Goal: Task Accomplishment & Management: Complete application form

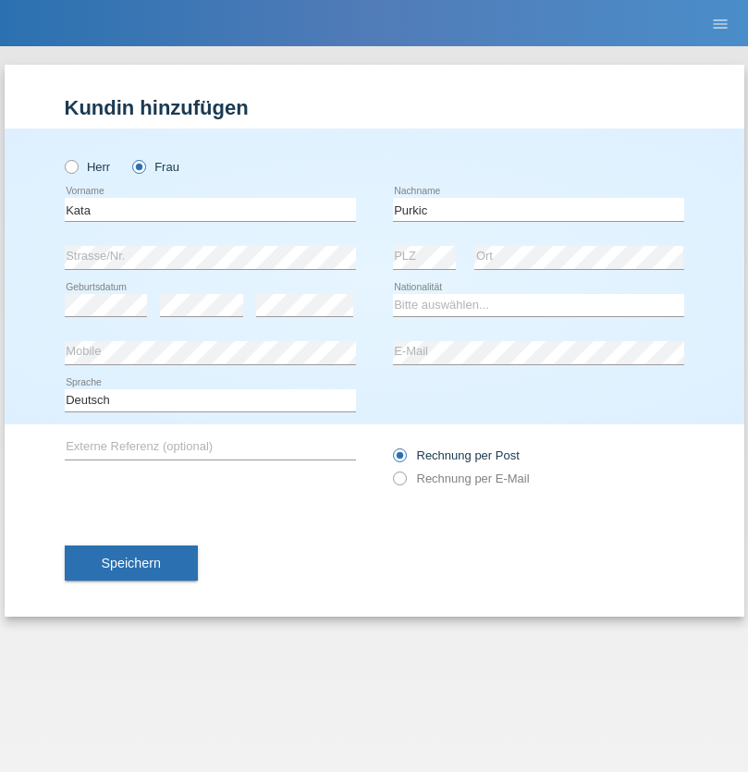
type input "Purkic"
select select "HR"
select select "C"
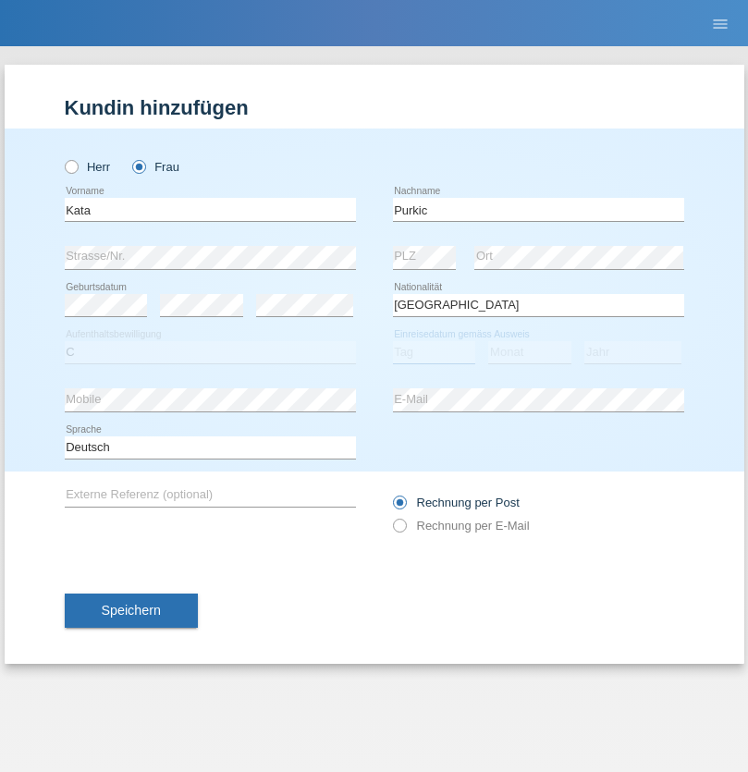
select select "17"
select select "08"
select select "1992"
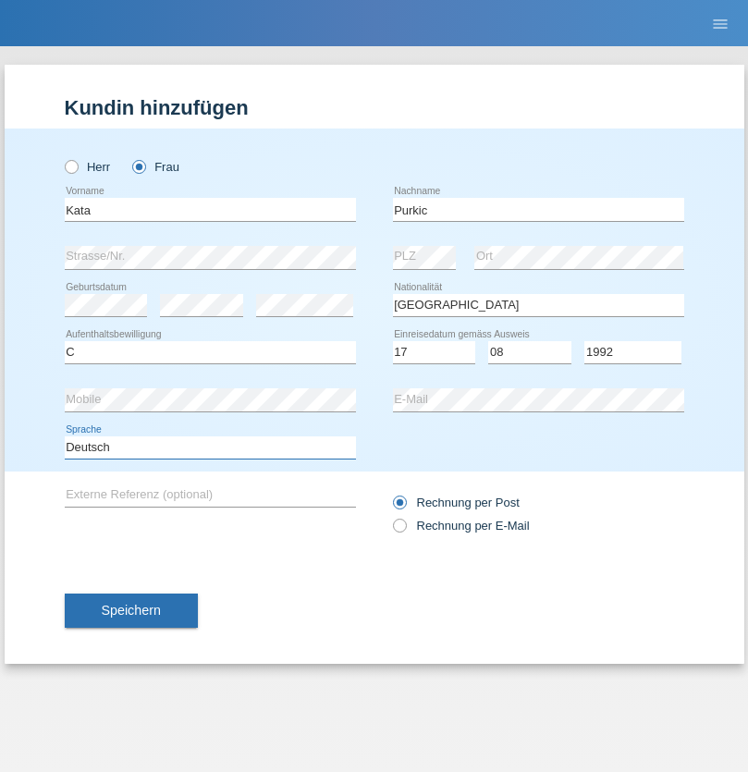
select select "en"
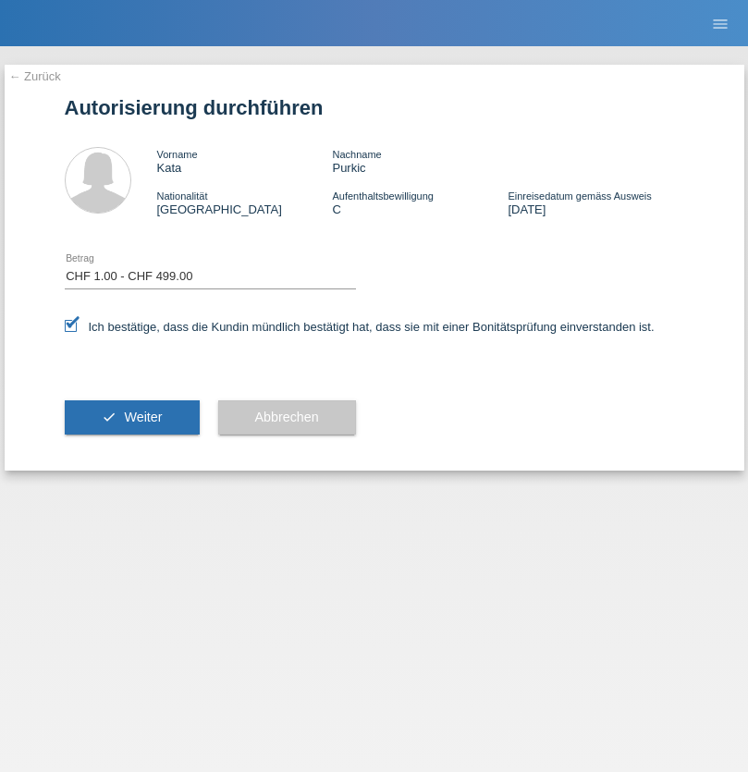
select select "1"
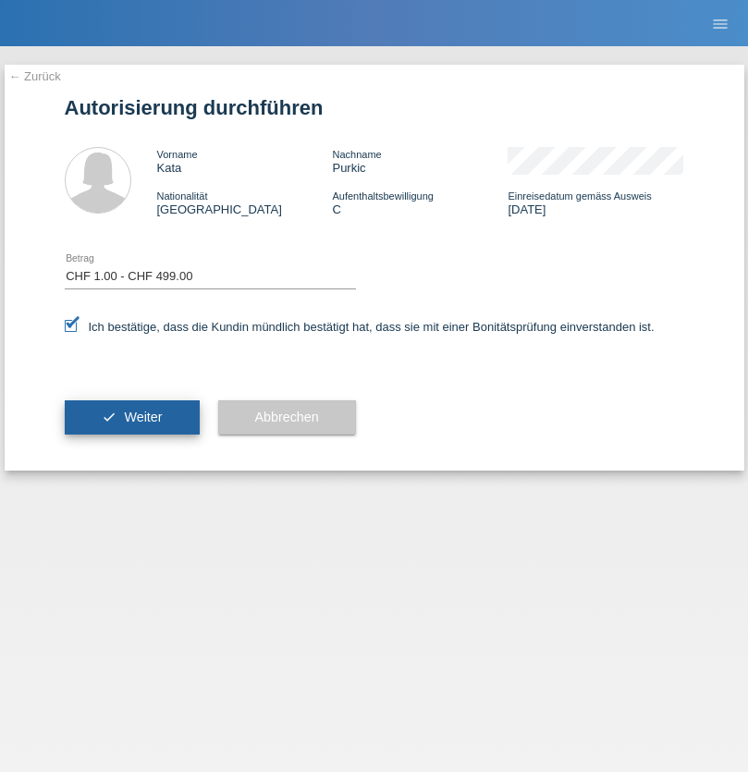
click at [131, 417] on span "Weiter" at bounding box center [143, 417] width 38 height 15
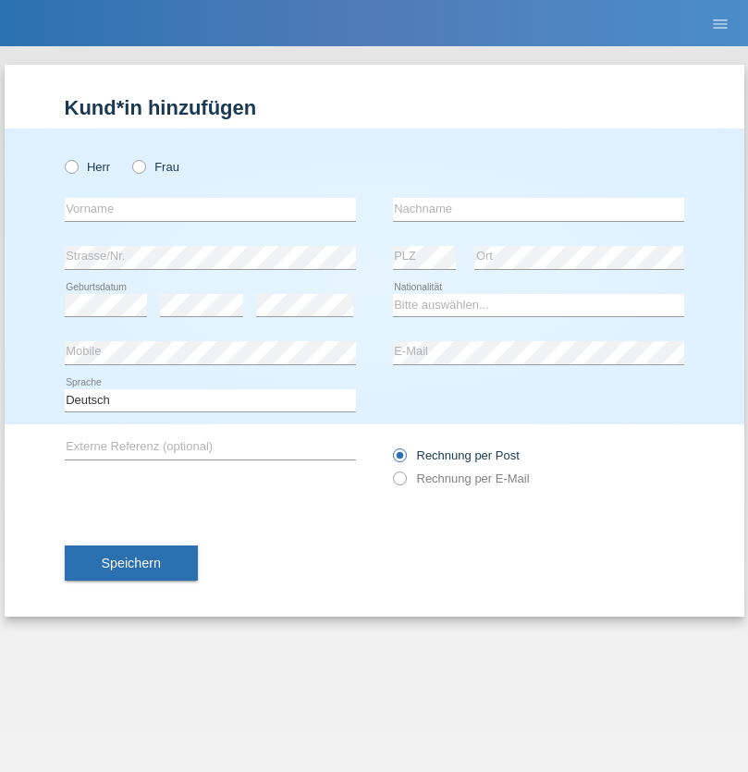
radio input "true"
click at [210, 209] on input "text" at bounding box center [210, 209] width 291 height 23
type input "Varga"
click at [538, 209] on input "text" at bounding box center [538, 209] width 291 height 23
type input "Florin"
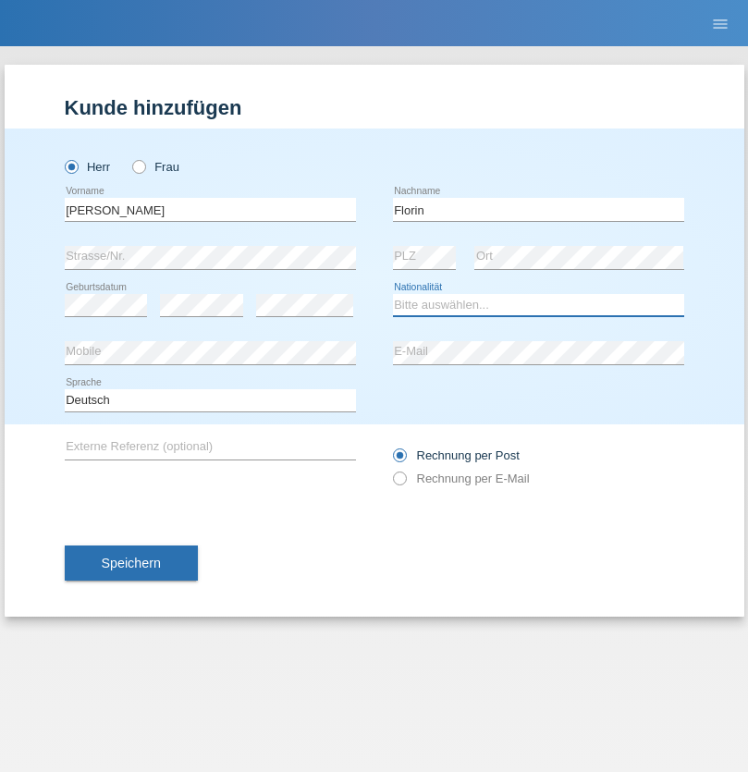
select select "RO"
select select "C"
select select "29"
select select "02"
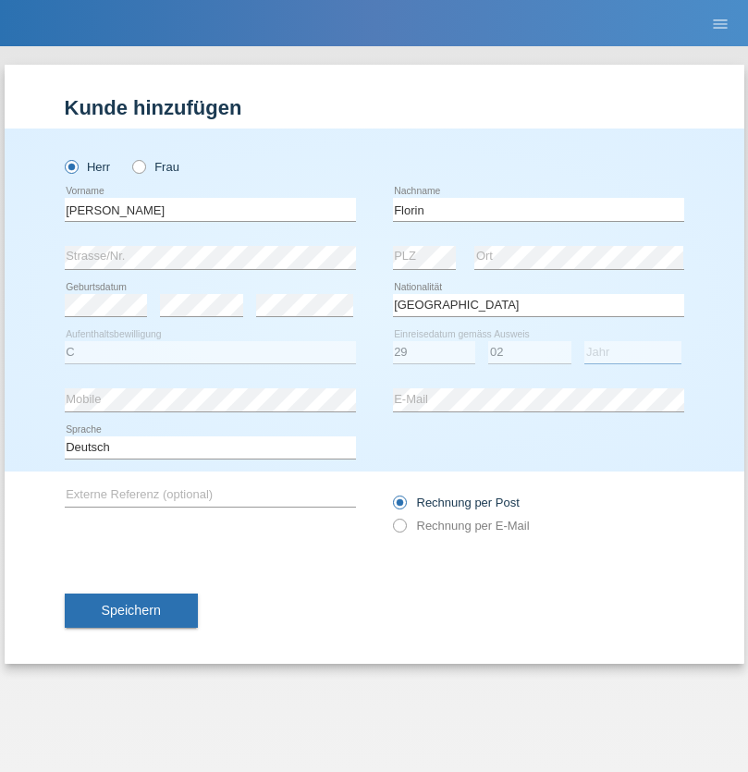
select select "2021"
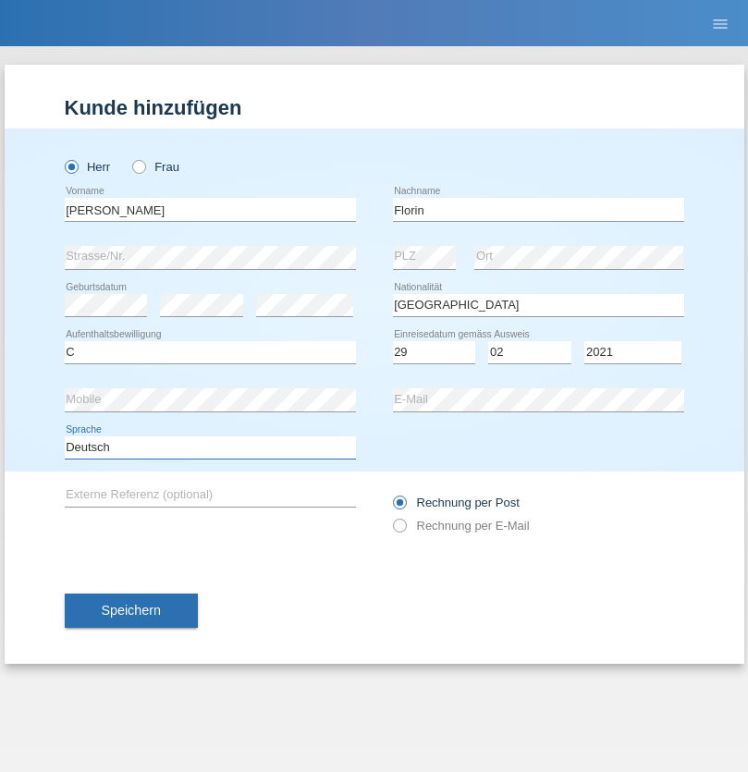
select select "en"
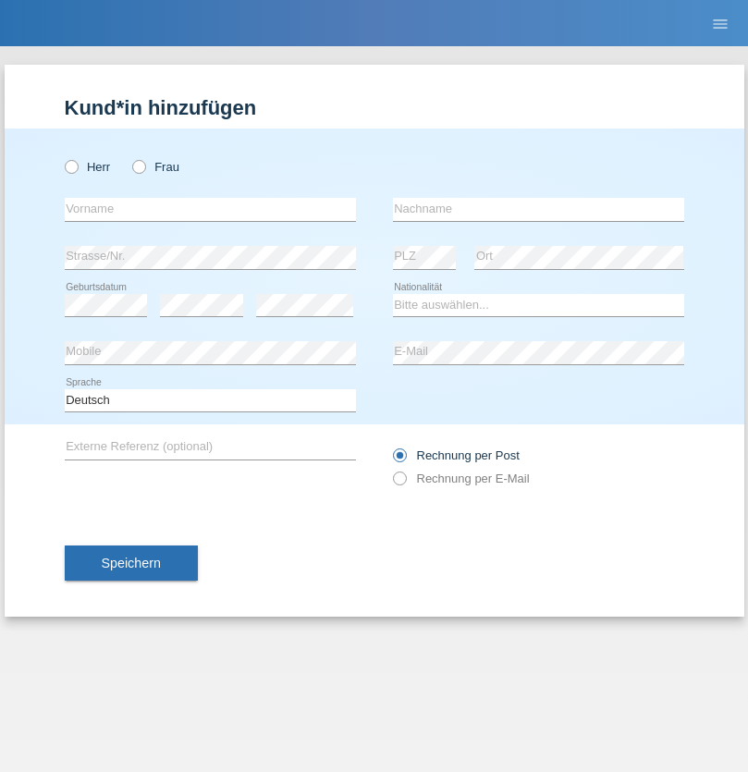
radio input "true"
click at [210, 209] on input "text" at bounding box center [210, 209] width 291 height 23
type input "[PERSON_NAME]"
click at [538, 209] on input "text" at bounding box center [538, 209] width 291 height 23
type input "Krebs"
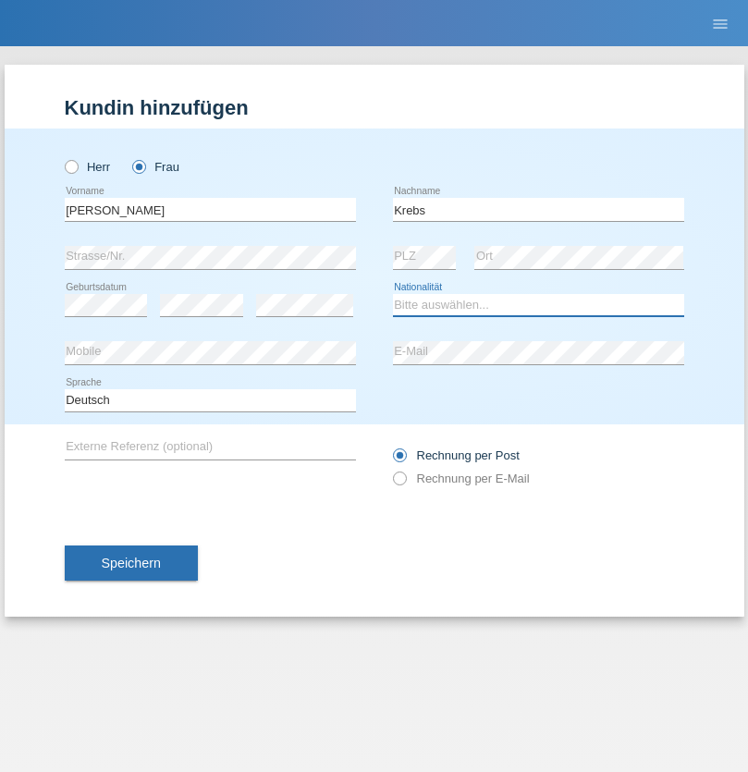
select select "CH"
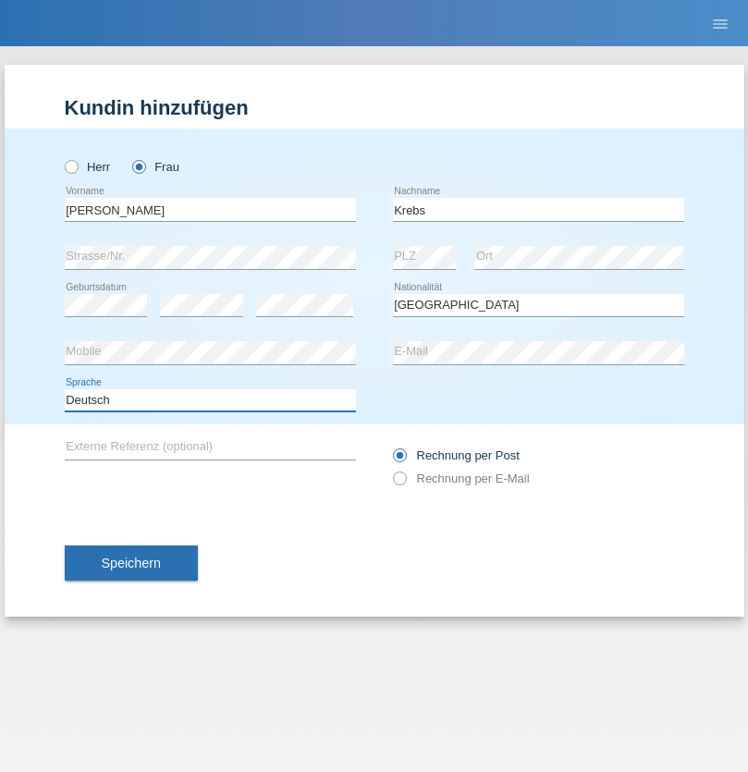
select select "en"
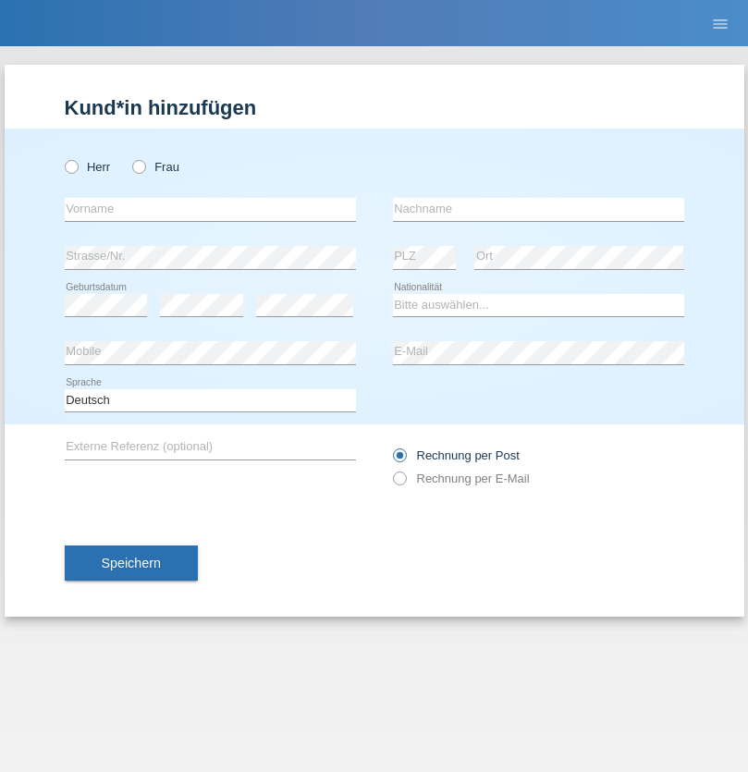
radio input "true"
click at [210, 209] on input "text" at bounding box center [210, 209] width 291 height 23
type input "Qovanaj"
click at [538, 209] on input "text" at bounding box center [538, 209] width 291 height 23
type input "Shaban"
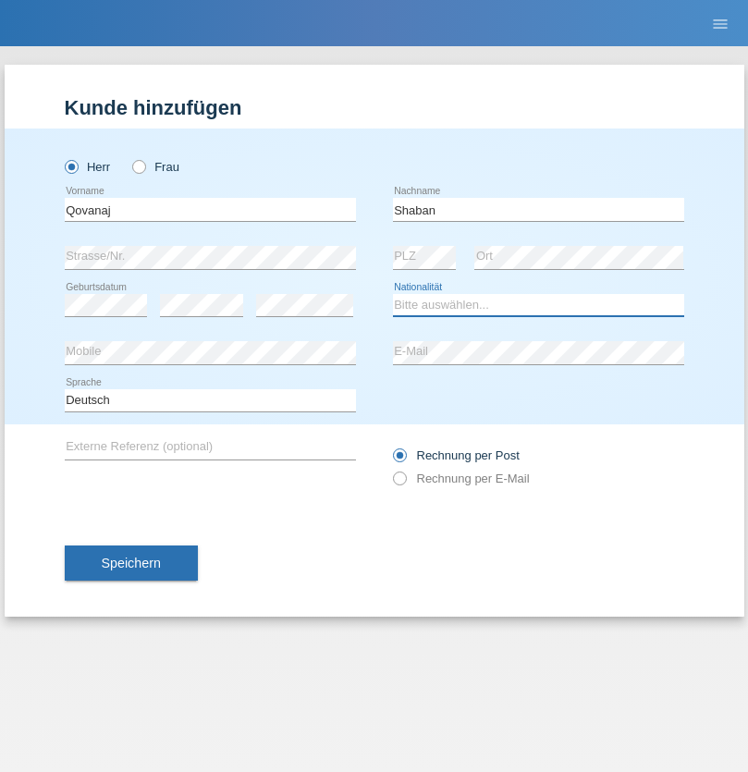
select select "CH"
radio input "true"
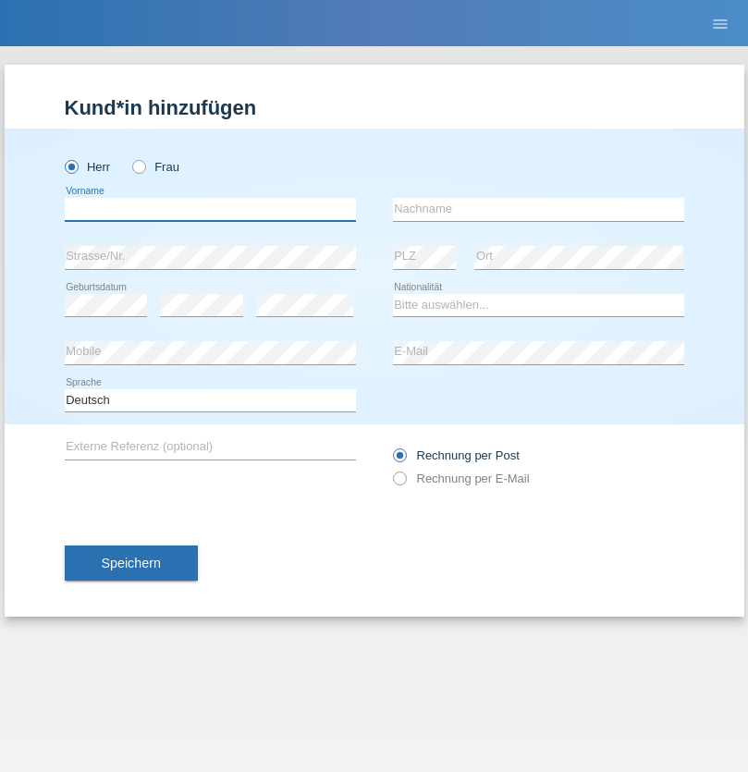
click at [210, 209] on input "text" at bounding box center [210, 209] width 291 height 23
type input "Marco"
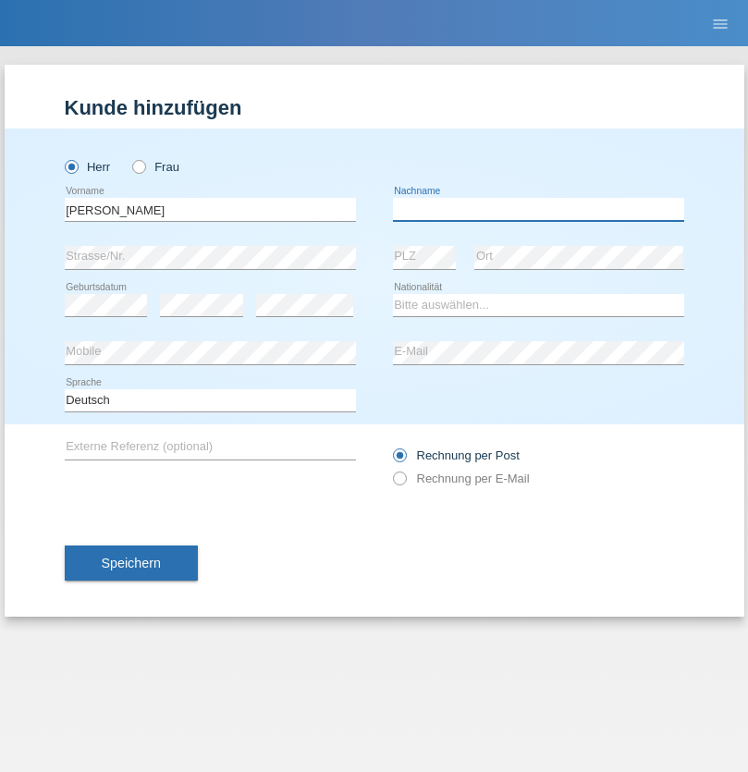
click at [538, 209] on input "text" at bounding box center [538, 209] width 291 height 23
type input "Weinlein"
select select "CH"
radio input "true"
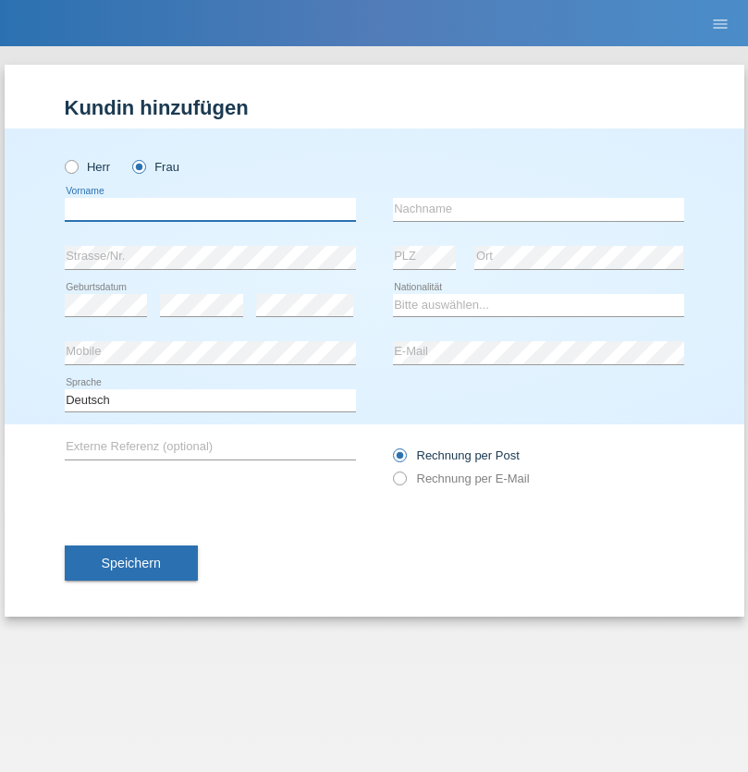
click at [210, 209] on input "text" at bounding box center [210, 209] width 291 height 23
type input "Jashari lmeri"
click at [538, 209] on input "text" at bounding box center [538, 209] width 291 height 23
type input "Rabije"
select select "CH"
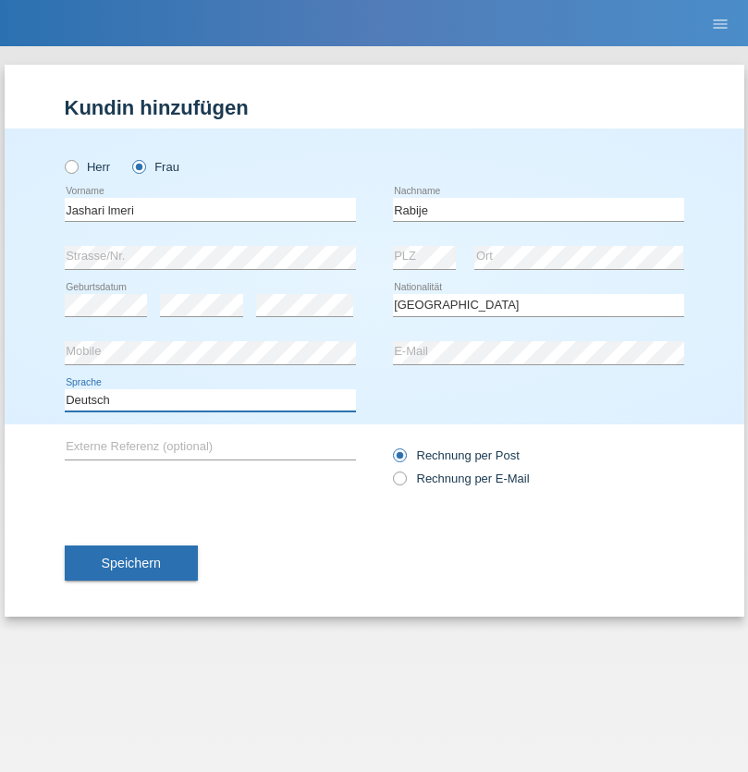
select select "en"
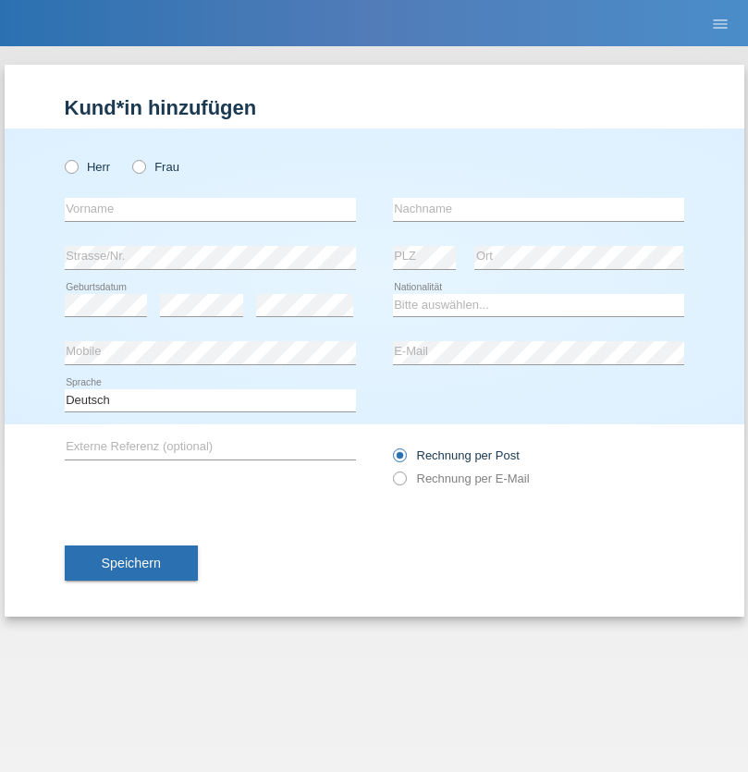
radio input "true"
click at [210, 209] on input "text" at bounding box center [210, 209] width 291 height 23
type input "firat"
click at [538, 209] on input "text" at bounding box center [538, 209] width 291 height 23
type input "kara"
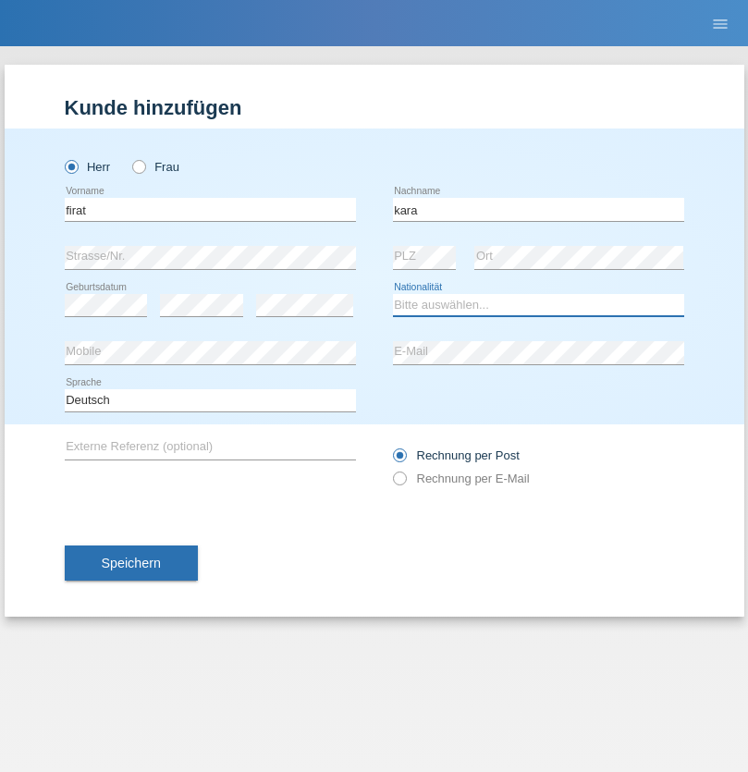
select select "CH"
radio input "true"
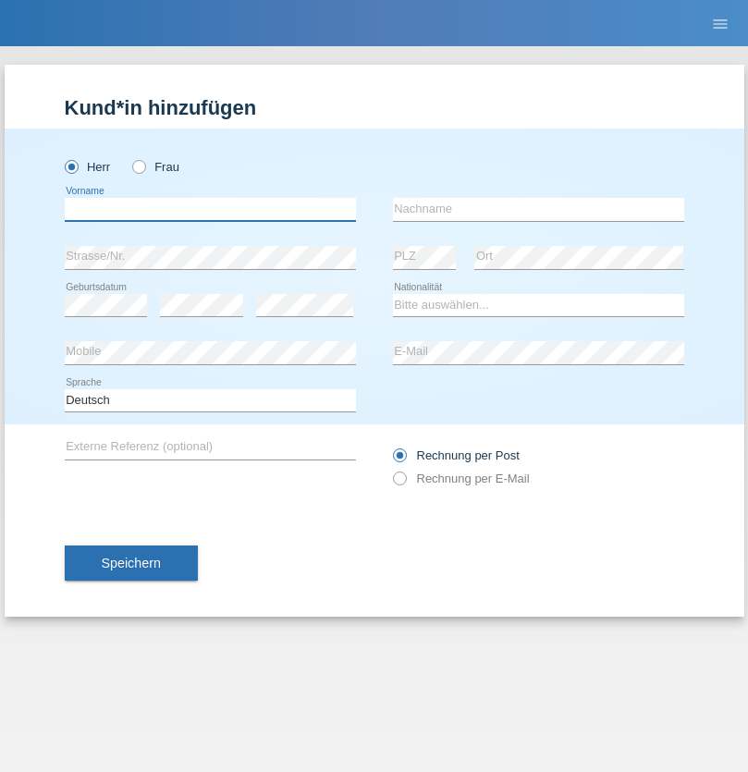
click at [210, 209] on input "text" at bounding box center [210, 209] width 291 height 23
type input "Gigov"
click at [538, 209] on input "text" at bounding box center [538, 209] width 291 height 23
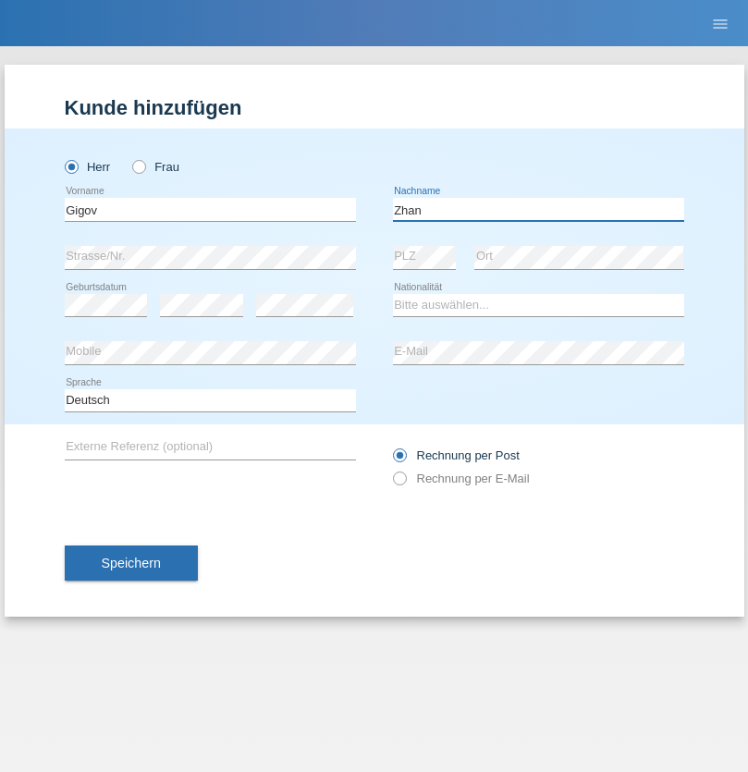
type input "Zhan"
select select "BG"
select select "C"
select select "23"
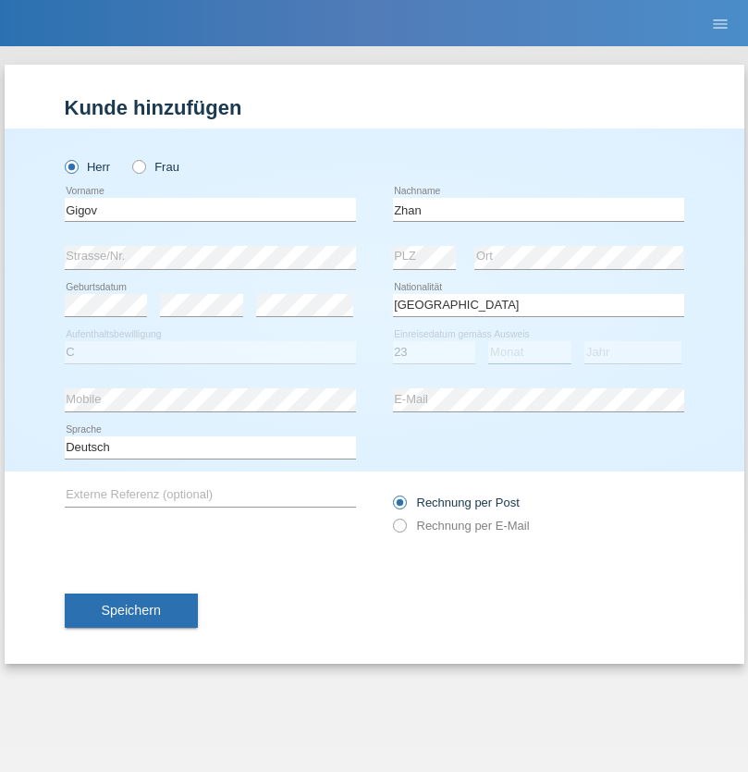
select select "10"
select select "2021"
